Goal: Information Seeking & Learning: Learn about a topic

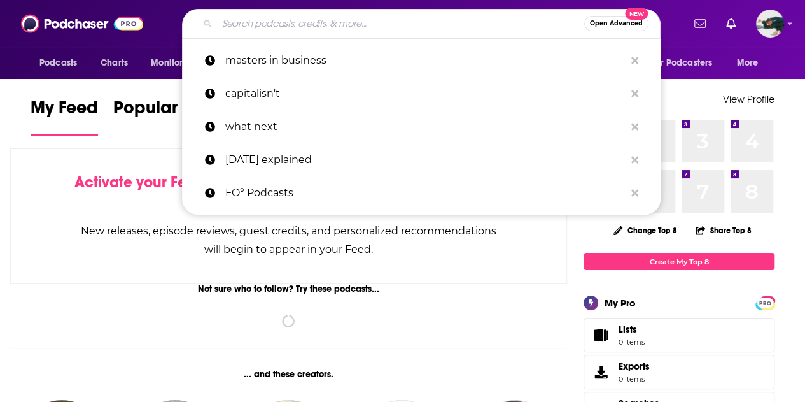
click at [438, 31] on input "Search podcasts, credits, & more..." at bounding box center [400, 23] width 367 height 20
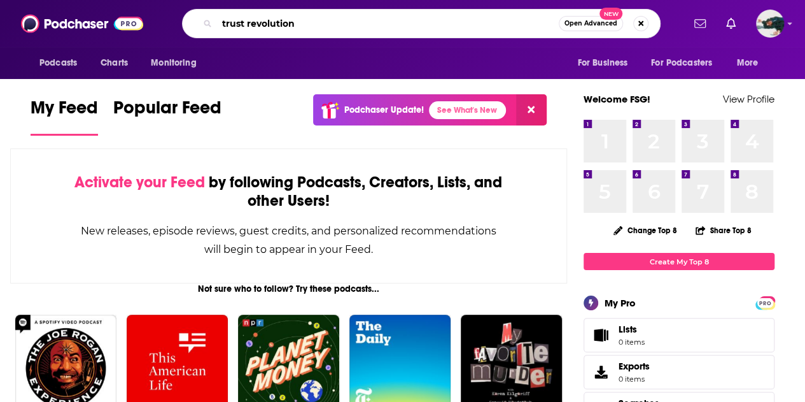
type input "trust revolution"
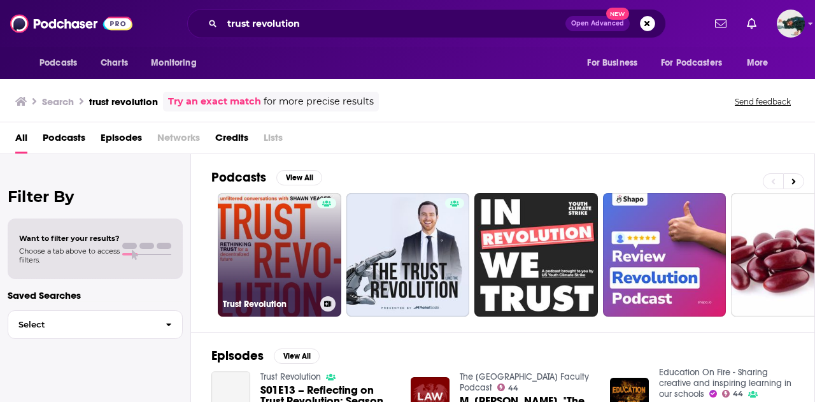
click at [292, 244] on link "Trust Revolution" at bounding box center [279, 254] width 123 height 123
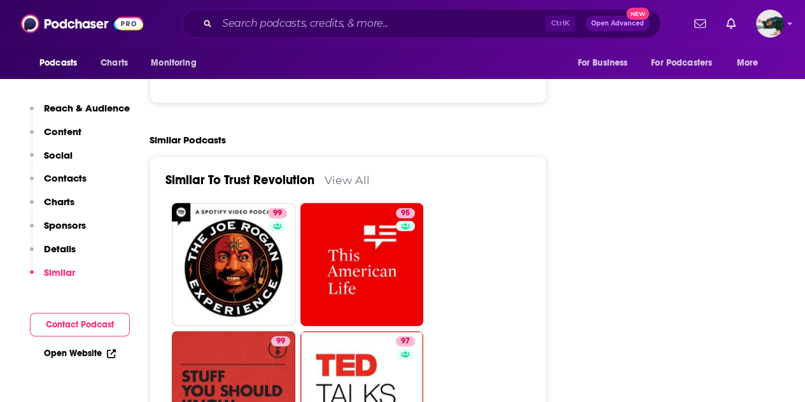
scroll to position [1544, 0]
